Goal: Task Accomplishment & Management: Use online tool/utility

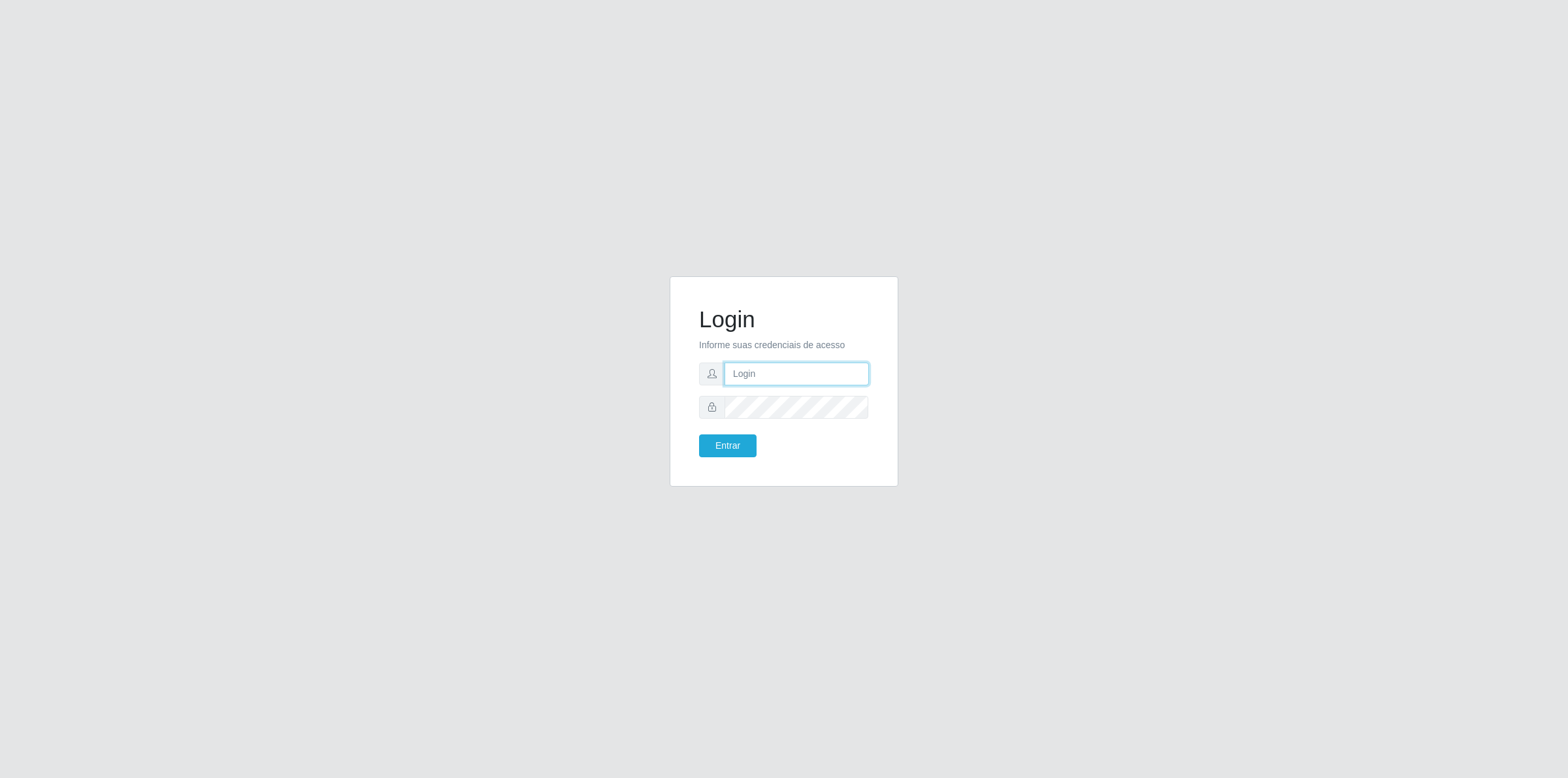
type input "[PERSON_NAME][EMAIL_ADDRESS][DOMAIN_NAME]"
drag, startPoint x: 722, startPoint y: 433, endPoint x: 722, endPoint y: 448, distance: 15.0
click at [722, 447] on form "Login Informe suas credenciais de acesso [PERSON_NAME][EMAIL_ADDRESS][DOMAIN_NA…" at bounding box center [783, 381] width 170 height 151
click at [722, 448] on button "Entrar" at bounding box center [727, 446] width 58 height 23
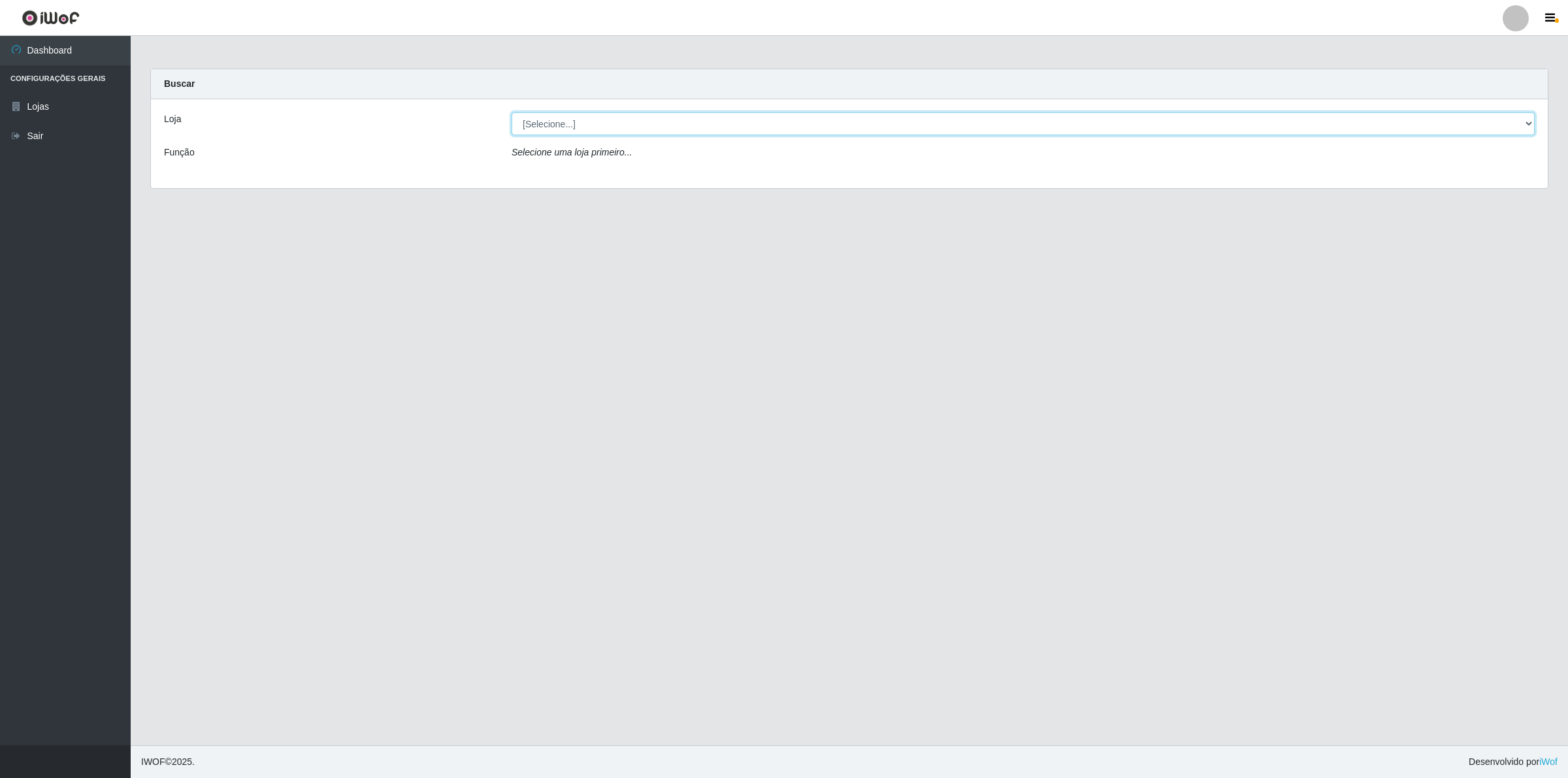
click at [638, 130] on select "[Selecione...] Extrabom - Loja 01 Centro de Distribuição" at bounding box center [1022, 124] width 1023 height 23
select select "435"
click at [511, 112] on select "[Selecione...] Extrabom - Loja 01 Centro de Distribuição" at bounding box center [1022, 124] width 1023 height 23
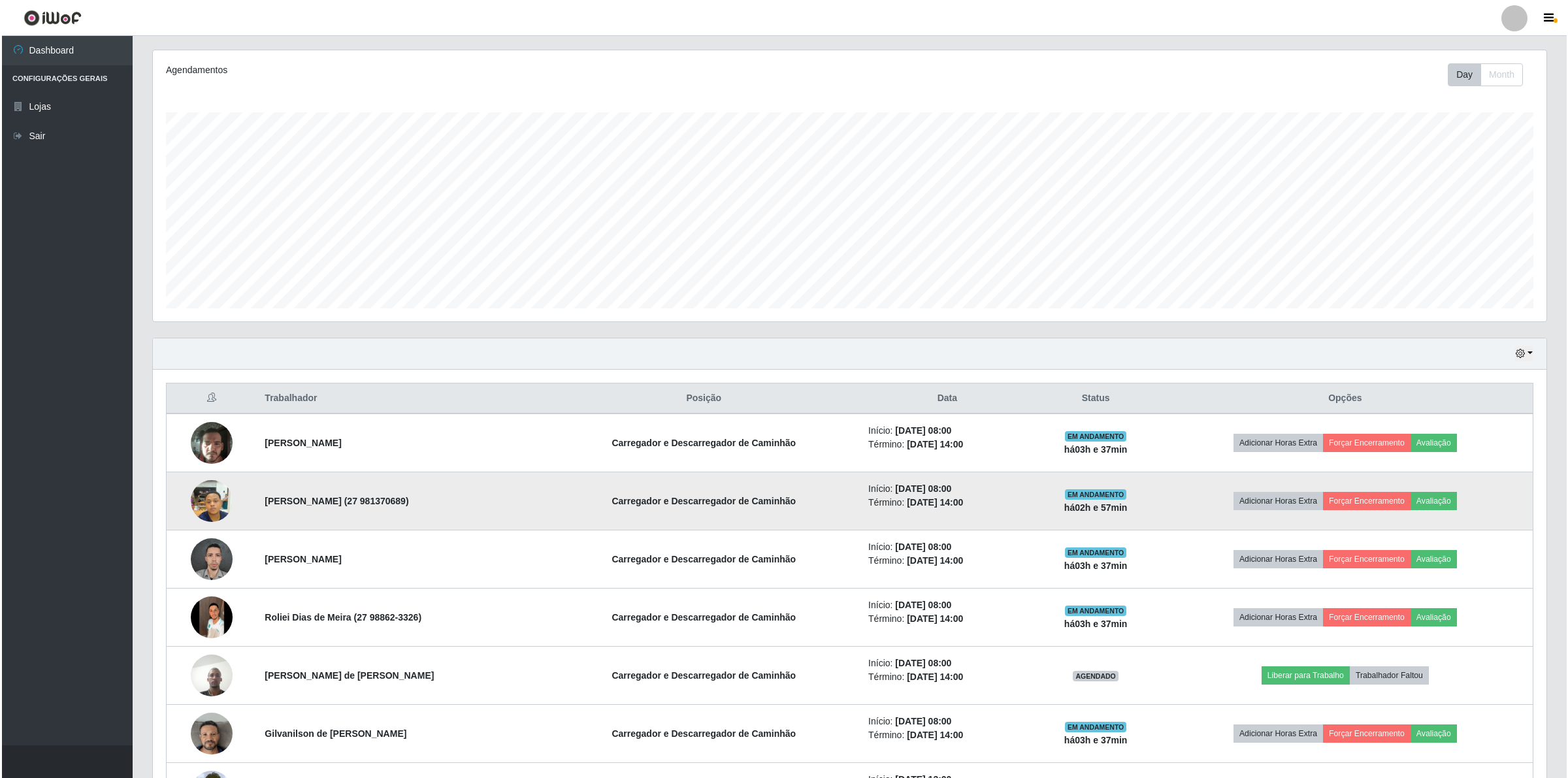
scroll to position [326, 0]
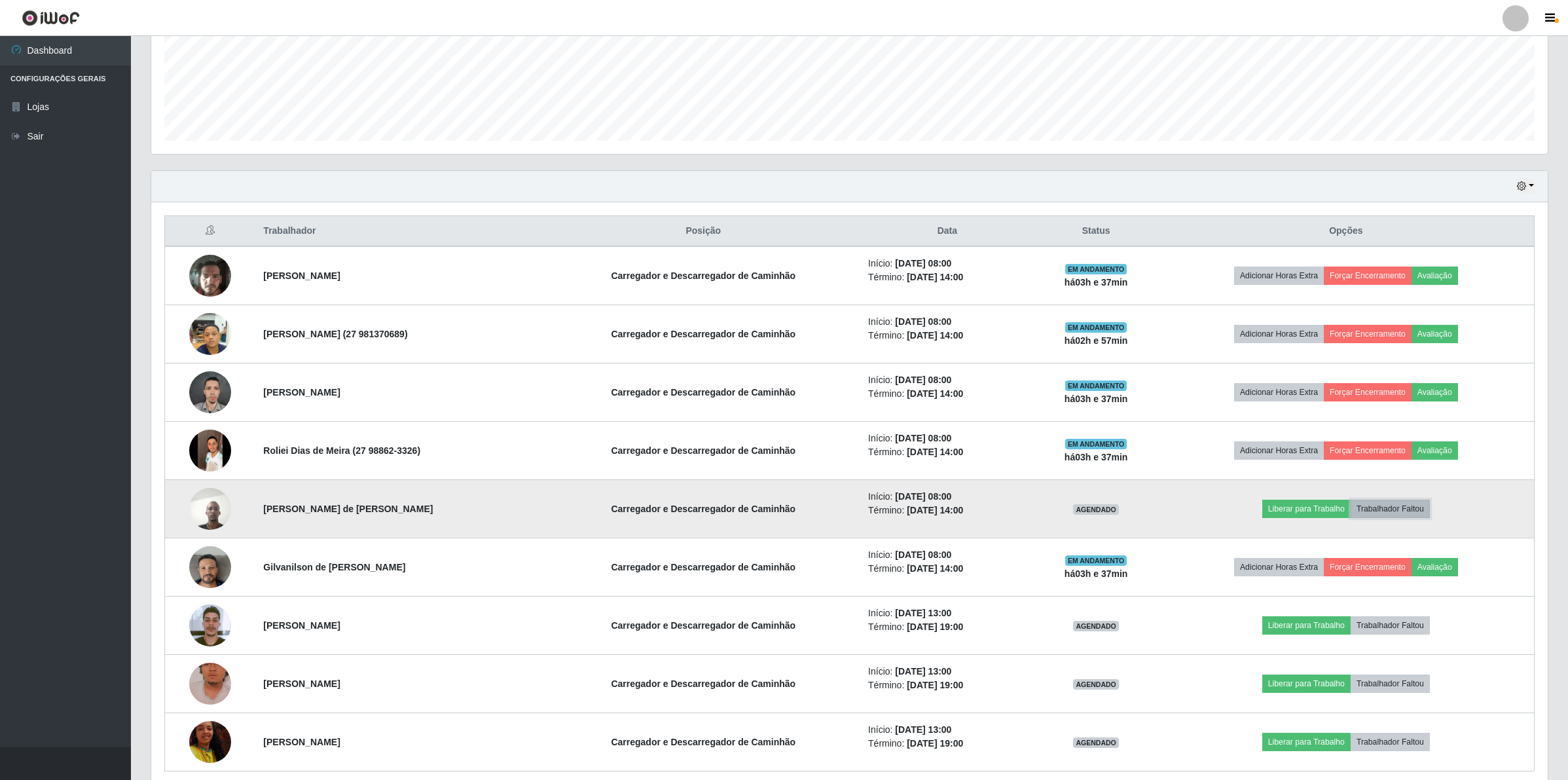
click at [1409, 505] on button "Trabalhador Faltou" at bounding box center [1390, 509] width 79 height 19
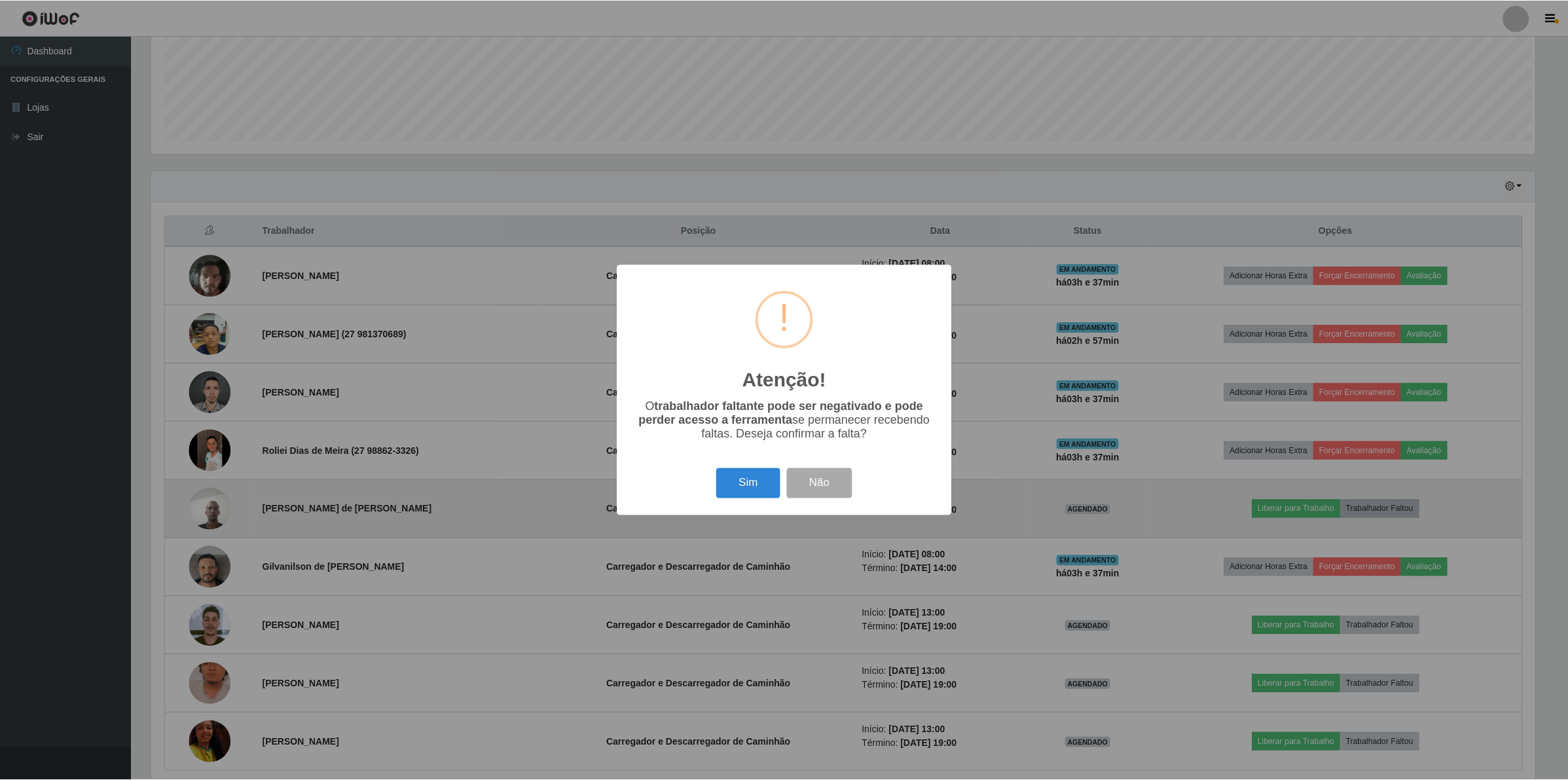
scroll to position [273, 1387]
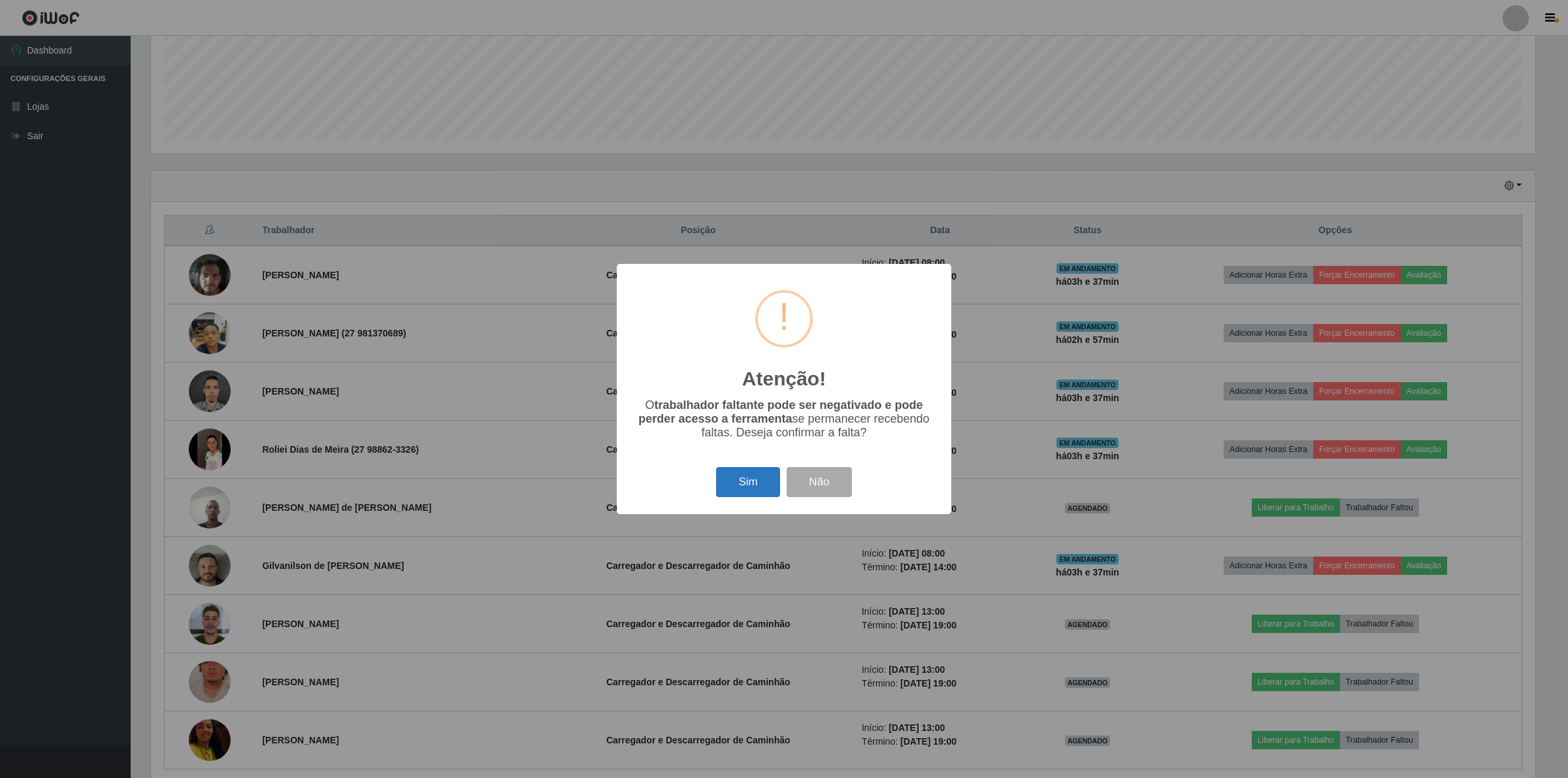
click at [740, 485] on button "Sim" at bounding box center [747, 482] width 63 height 31
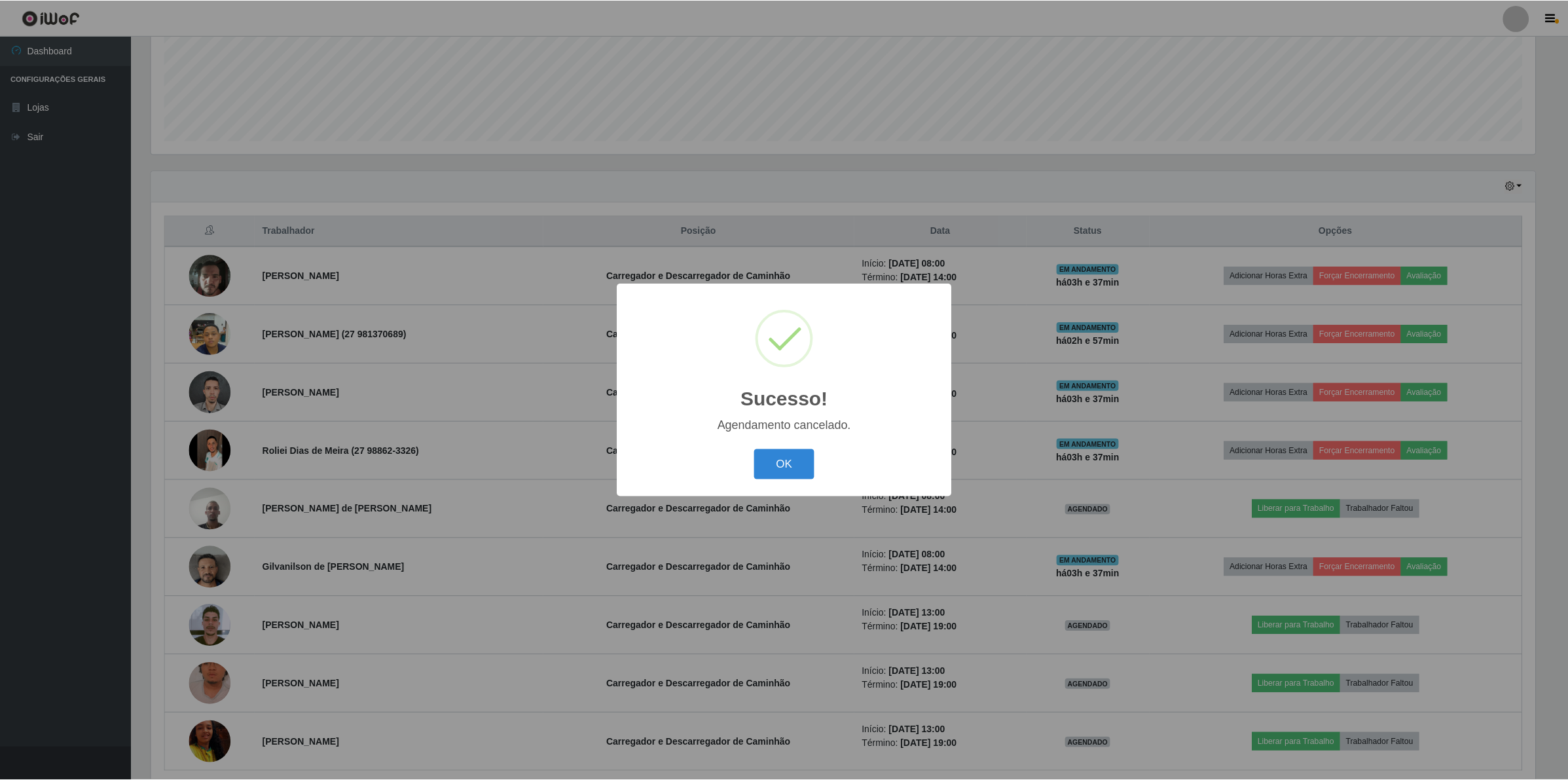
scroll to position [325, 0]
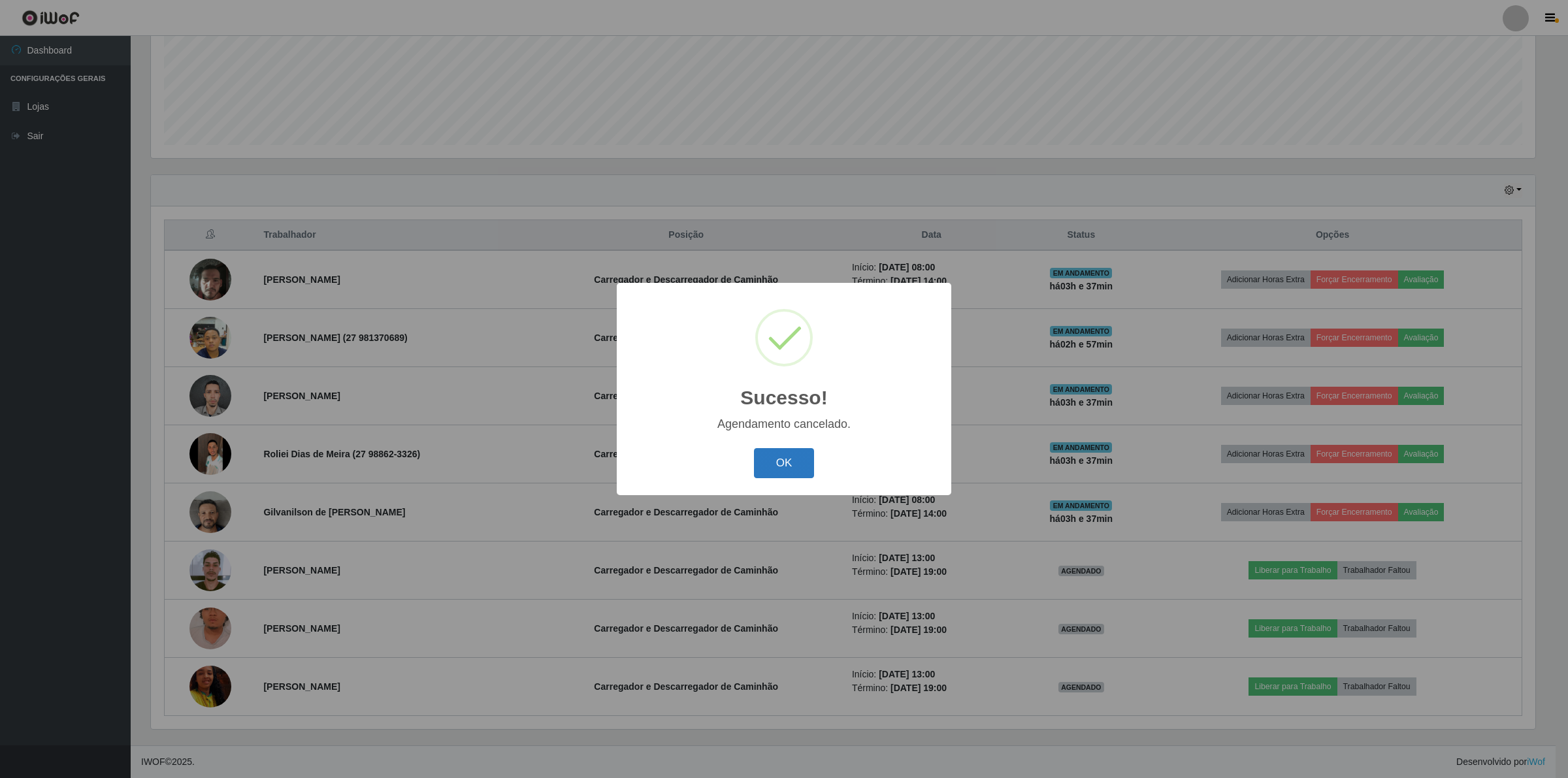
click at [780, 462] on button "OK" at bounding box center [784, 463] width 60 height 31
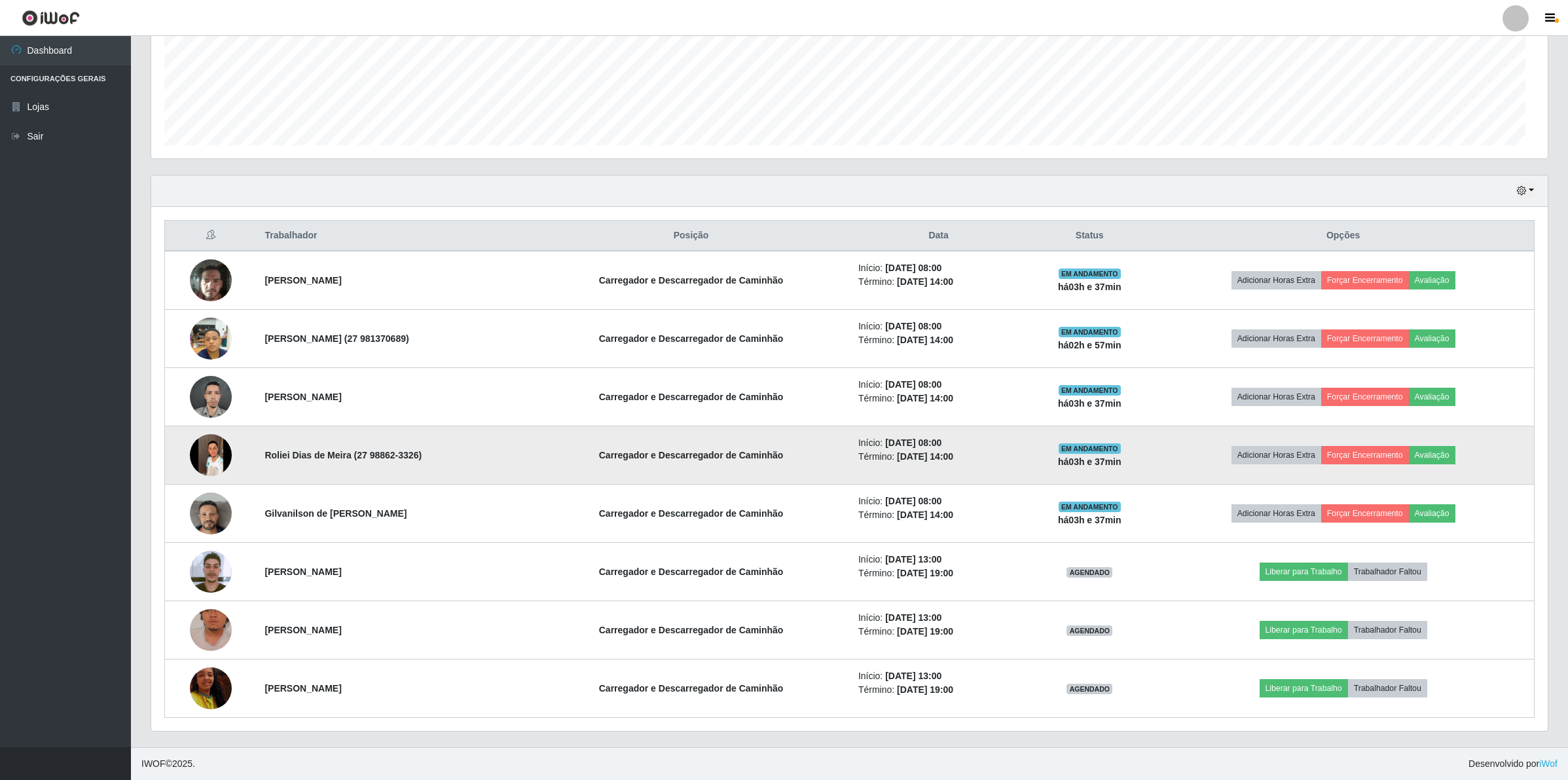
scroll to position [273, 1396]
